Goal: Task Accomplishment & Management: Manage account settings

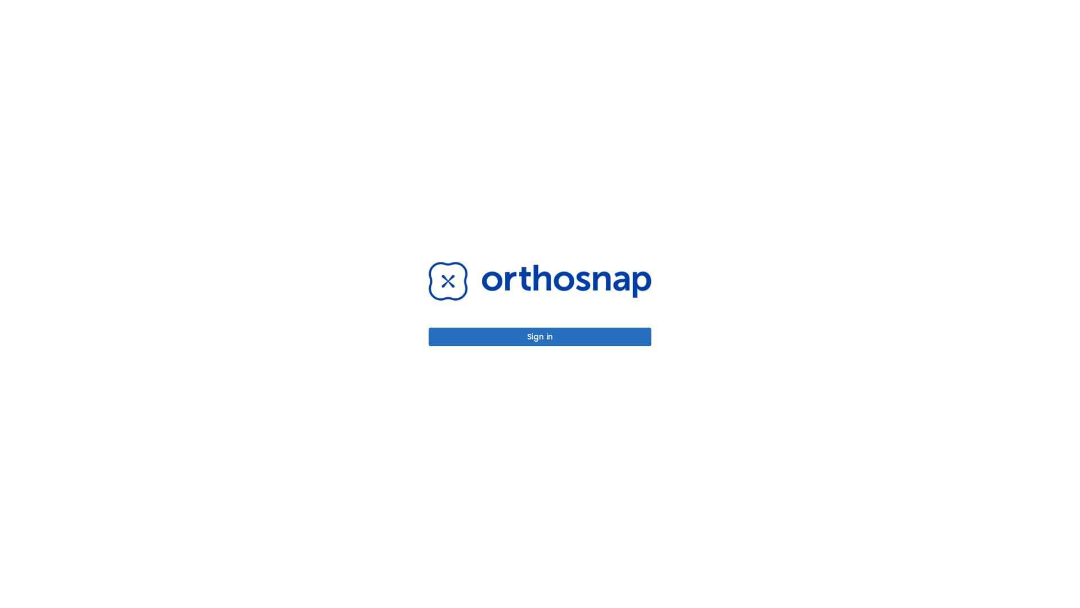
click at [540, 336] on button "Sign in" at bounding box center [540, 336] width 223 height 19
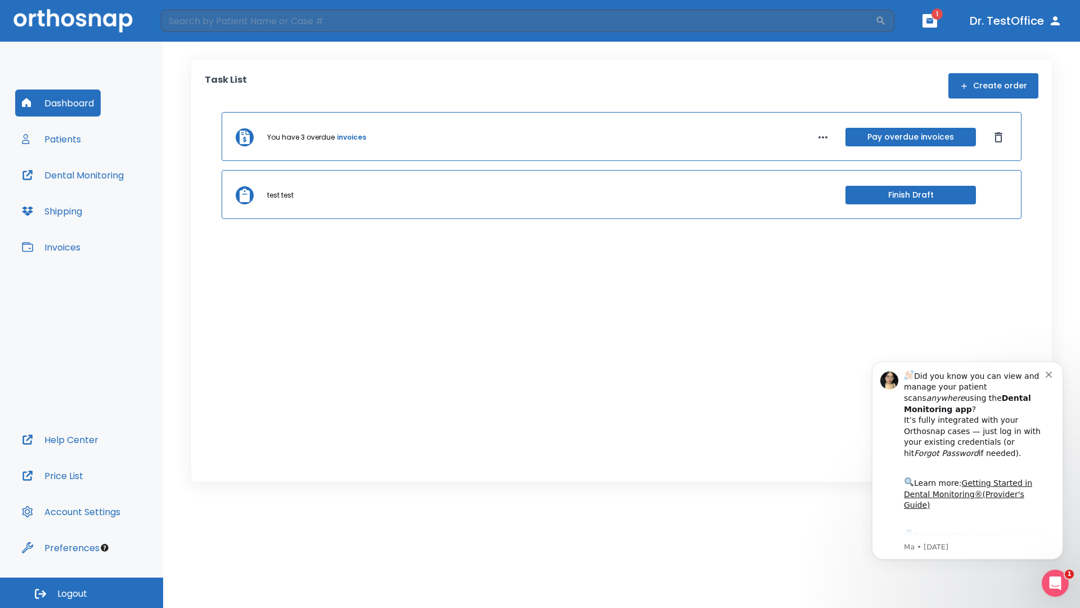
click at [82, 592] on span "Logout" at bounding box center [72, 593] width 30 height 12
